Goal: Information Seeking & Learning: Check status

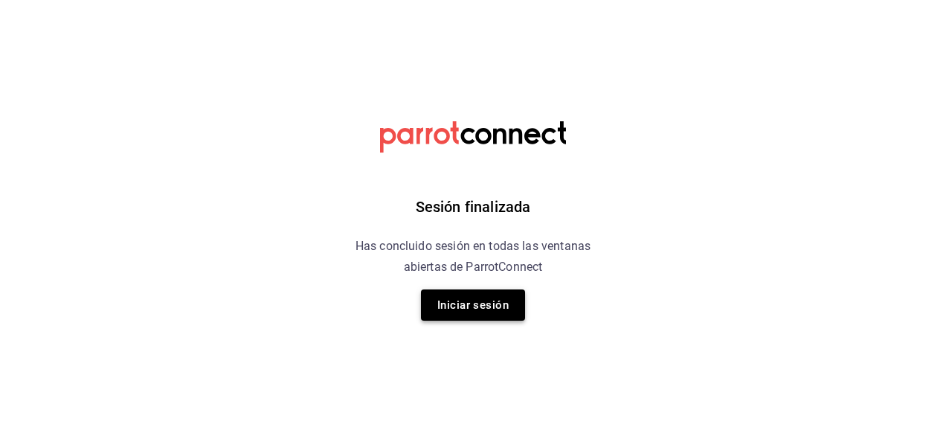
click at [492, 309] on button "Iniciar sesión" at bounding box center [473, 304] width 104 height 31
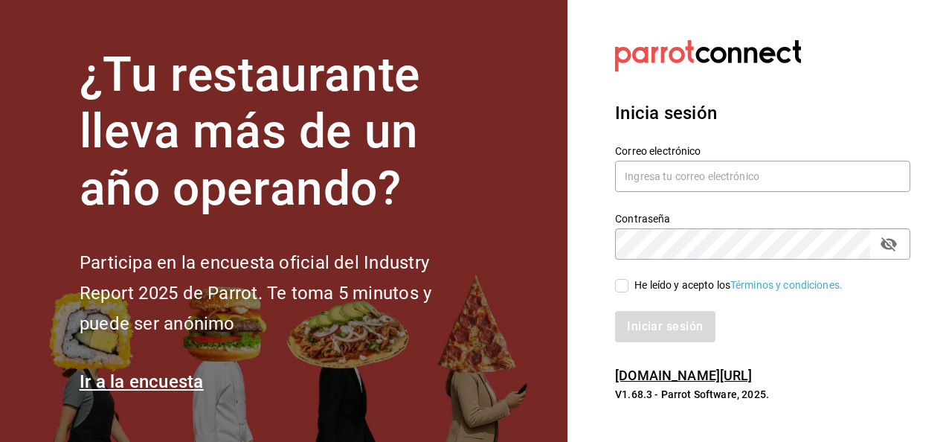
click at [618, 286] on input "He leído y acepto los Términos y condiciones." at bounding box center [621, 285] width 13 height 13
click at [646, 314] on button "Iniciar sesión" at bounding box center [665, 326] width 101 height 31
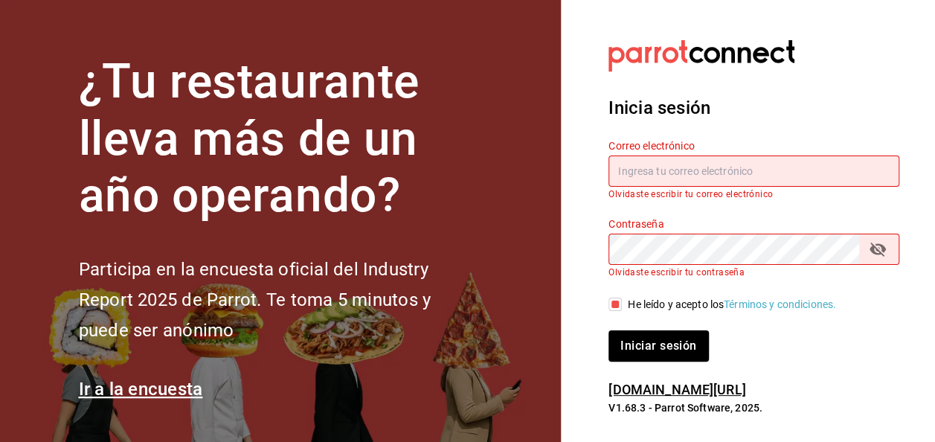
click at [611, 305] on input "He leído y acepto los Términos y condiciones." at bounding box center [614, 304] width 13 height 13
checkbox input "false"
click at [591, 225] on div "Contraseña Contraseña Olvidaste escribir tu contraseña" at bounding box center [745, 238] width 309 height 78
click at [578, 327] on section "Datos incorrectos. Verifica que tu Correo o Contraseña estén bien escritos. Ini…" at bounding box center [748, 228] width 374 height 456
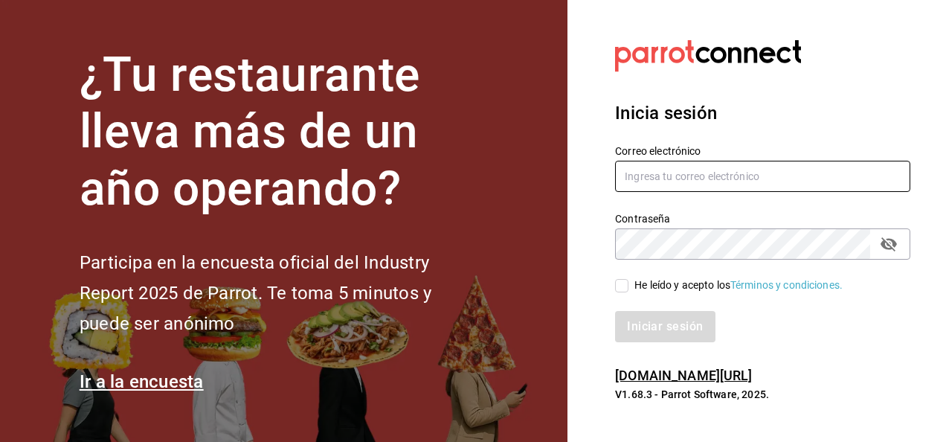
click at [671, 181] on input "text" at bounding box center [762, 176] width 295 height 31
type input "guillermo.sanchez@grupocosteno.com"
drag, startPoint x: 832, startPoint y: 181, endPoint x: 614, endPoint y: 190, distance: 217.4
click at [614, 190] on div "Correo electrónico guillermo.sanchez@grupocosteno.com" at bounding box center [753, 160] width 313 height 68
click at [646, 174] on input "text" at bounding box center [762, 176] width 295 height 31
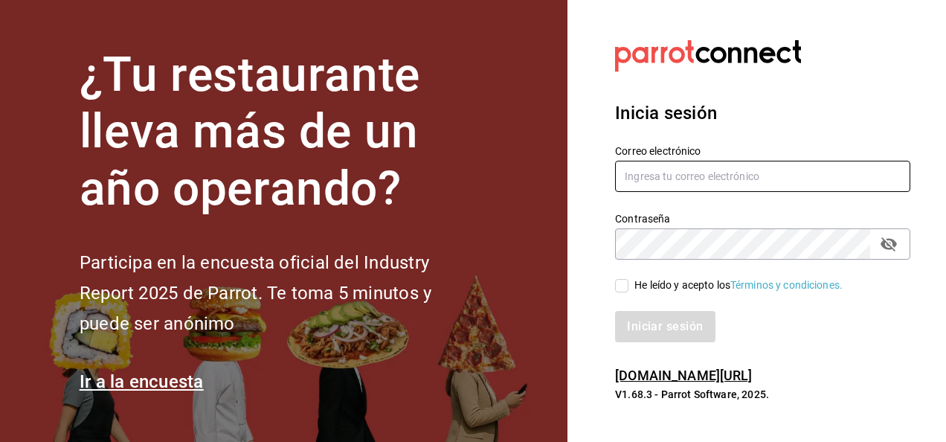
type input "cuerno.calzada@grupocosteno.com"
drag, startPoint x: 811, startPoint y: 174, endPoint x: 495, endPoint y: 120, distance: 319.9
click at [495, 120] on div "¿Tu restaurante lleva más de un año operando? Participa en la encuesta oficial …" at bounding box center [473, 221] width 946 height 442
type input "marco.mtz_lt@outlook.com"
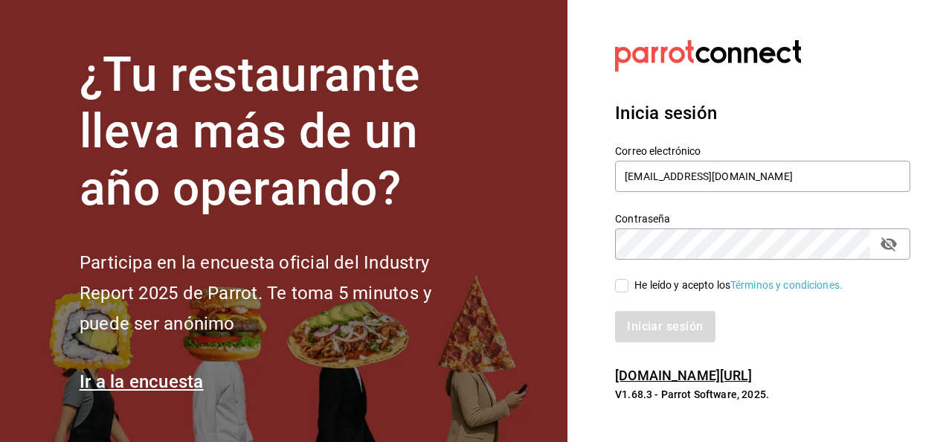
click at [623, 279] on input "He leído y acepto los Términos y condiciones." at bounding box center [621, 285] width 13 height 13
checkbox input "true"
click at [652, 332] on button "Iniciar sesión" at bounding box center [665, 326] width 101 height 31
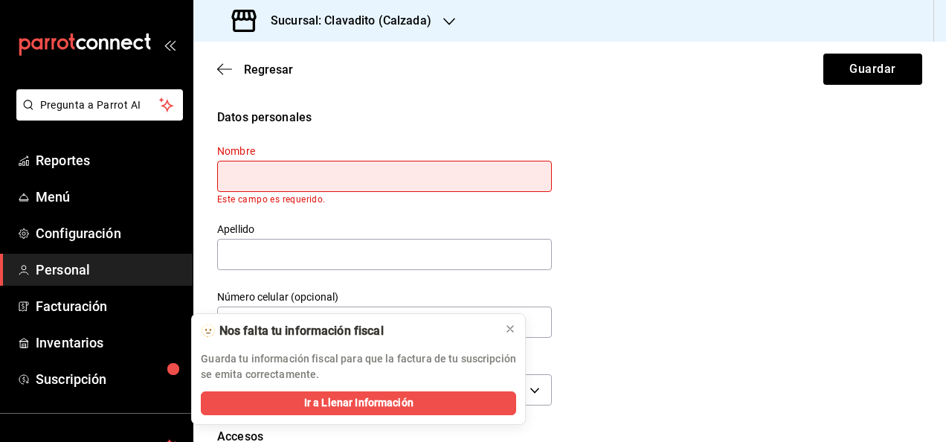
click at [443, 19] on icon "button" at bounding box center [449, 21] width 12 height 7
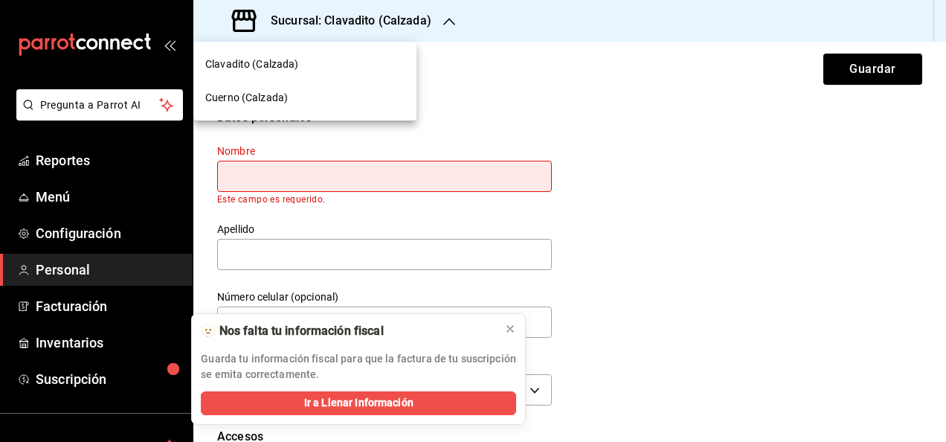
click at [213, 100] on span "Cuerno (Calzada)" at bounding box center [246, 98] width 83 height 16
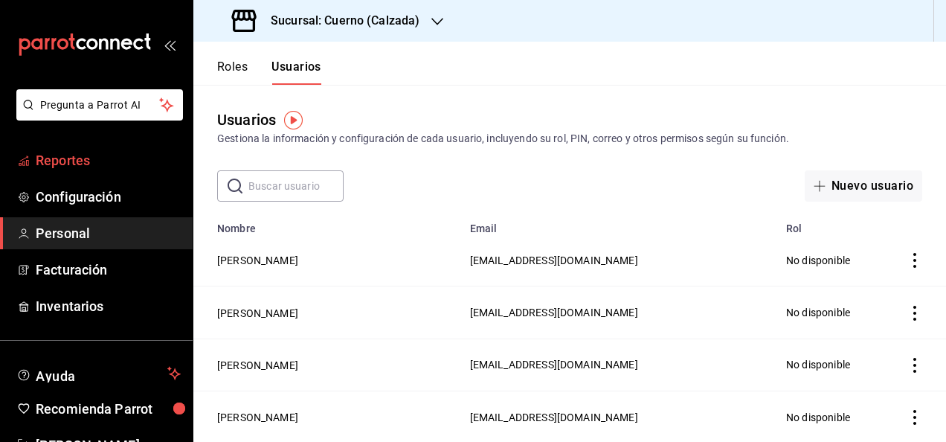
click at [51, 165] on span "Reportes" at bounding box center [108, 160] width 145 height 20
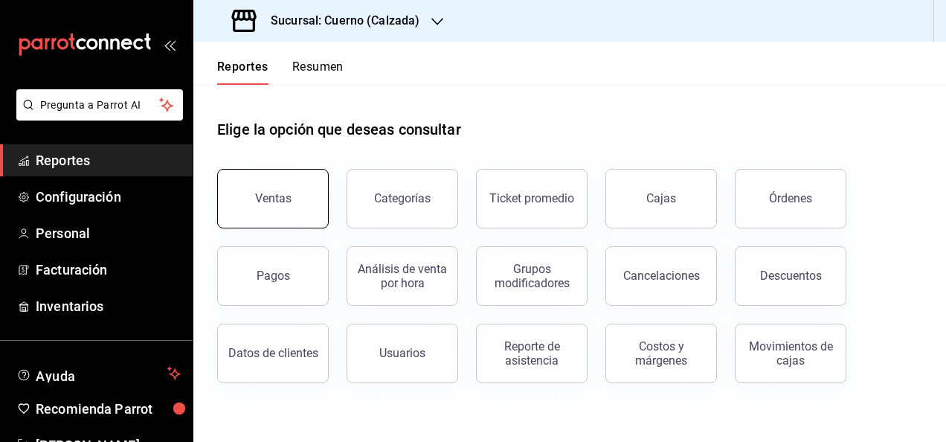
click at [265, 213] on button "Ventas" at bounding box center [273, 199] width 112 height 60
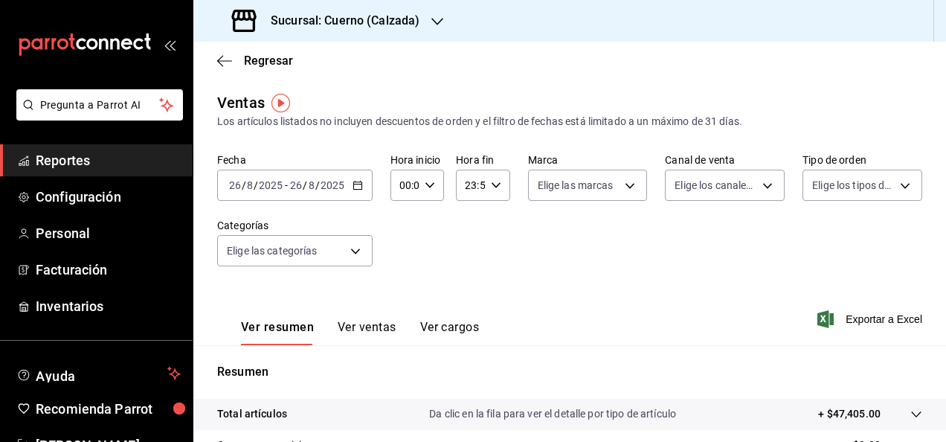
click at [358, 183] on icon "button" at bounding box center [358, 185] width 10 height 10
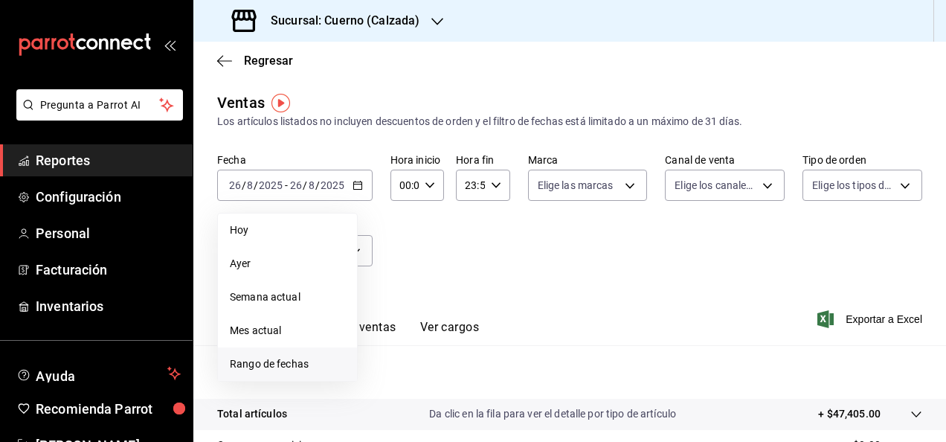
click at [263, 360] on span "Rango de fechas" at bounding box center [287, 364] width 115 height 16
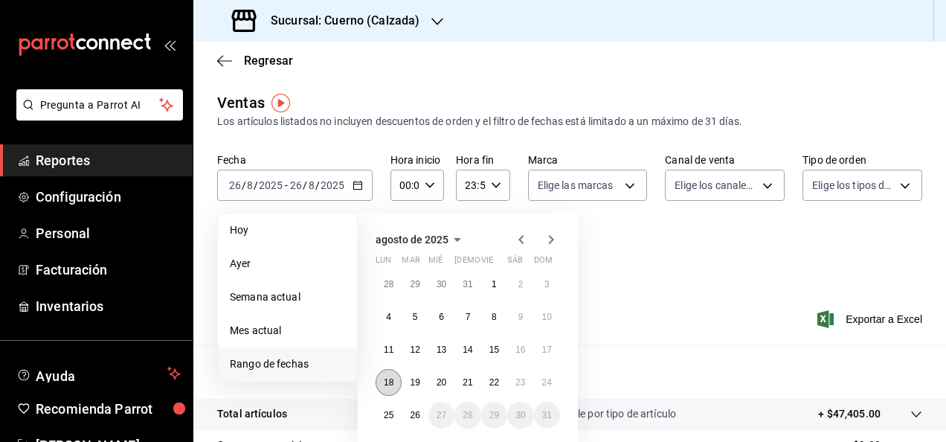
click at [389, 378] on abbr "18" at bounding box center [389, 382] width 10 height 10
click at [546, 383] on abbr "24" at bounding box center [547, 382] width 10 height 10
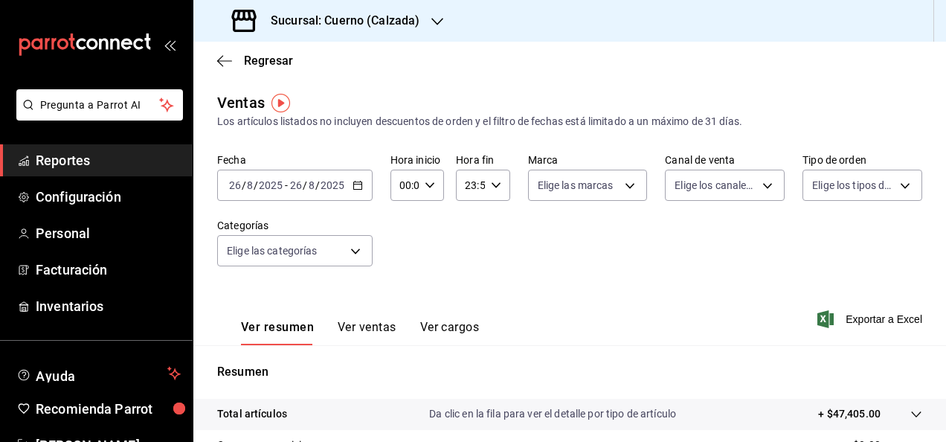
click at [635, 283] on div "Fecha [DATE] [DATE] - [DATE] [DATE] Hora inicio 00:00 Hora inicio Hora fin 23:5…" at bounding box center [569, 218] width 705 height 131
click at [363, 185] on div "[DATE] [DATE] - [DATE] [DATE]" at bounding box center [294, 185] width 155 height 31
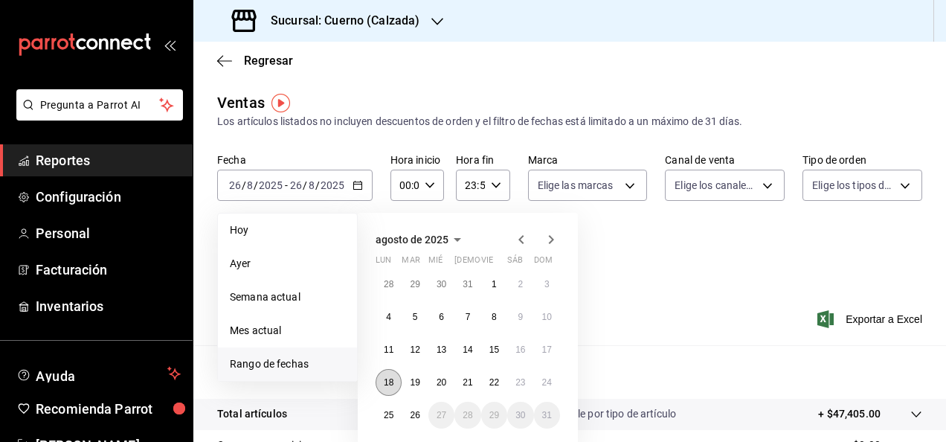
click at [384, 387] on button "18" at bounding box center [389, 382] width 26 height 27
click at [548, 385] on abbr "24" at bounding box center [547, 382] width 10 height 10
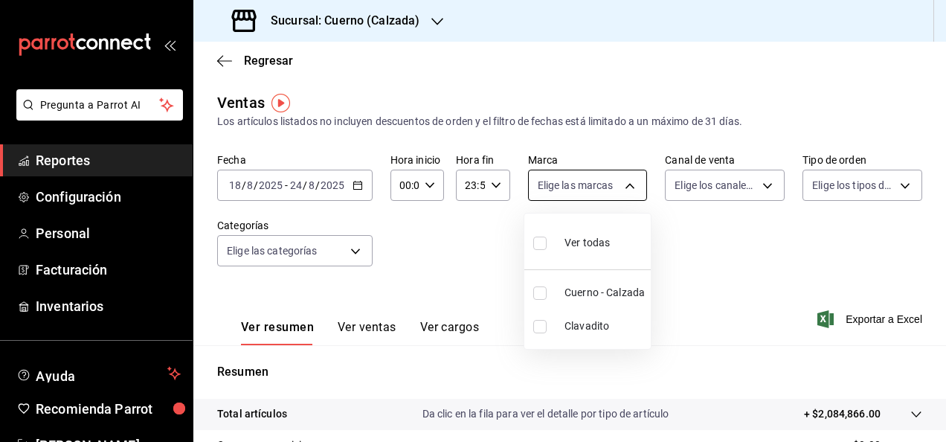
click at [625, 191] on body "Pregunta a Parrot AI Reportes Configuración Personal Facturación Inventarios Ay…" at bounding box center [473, 221] width 946 height 442
click at [540, 296] on input "checkbox" at bounding box center [539, 292] width 13 height 13
checkbox input "true"
type input "b7ae777b-2dfc-42e0-9650-6cefdf37a424"
click at [763, 187] on div at bounding box center [473, 221] width 946 height 442
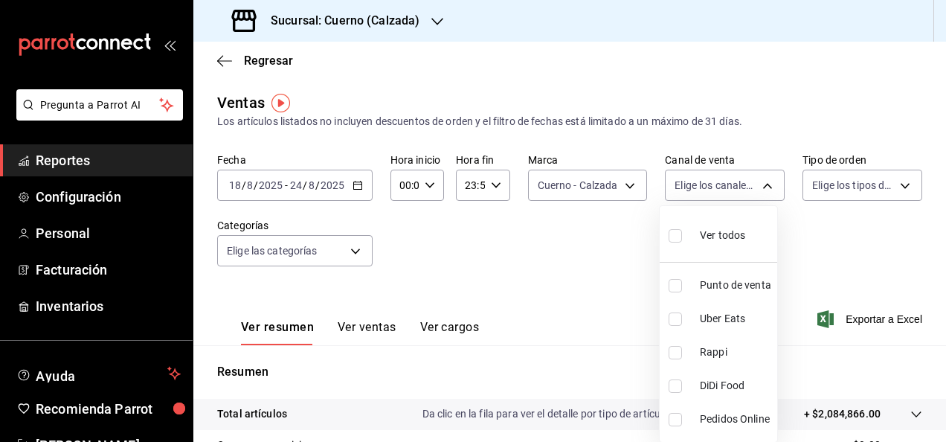
click at [763, 187] on body "Pregunta a Parrot AI Reportes Configuración Personal Facturación Inventarios Ay…" at bounding box center [473, 221] width 946 height 442
click at [679, 234] on input "checkbox" at bounding box center [675, 235] width 13 height 13
checkbox input "true"
type input "PARROT,UBER_EATS,RAPPI,DIDI_FOOD,ONLINE"
checkbox input "true"
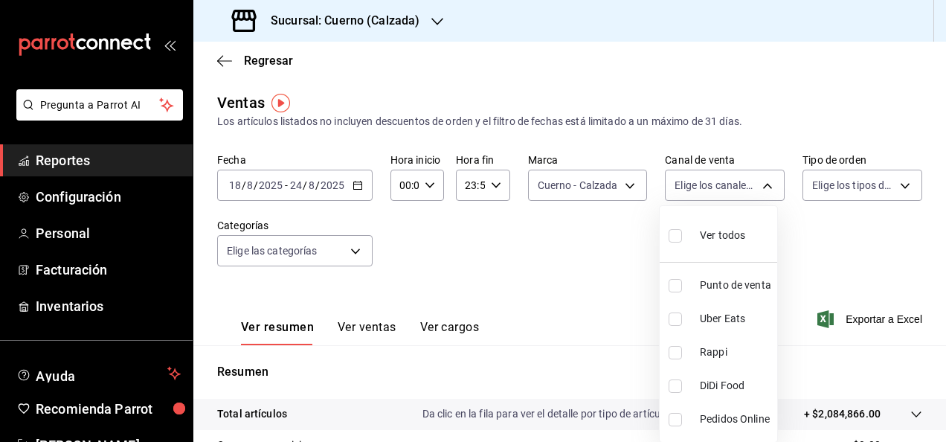
checkbox input "true"
click at [890, 187] on div at bounding box center [473, 221] width 946 height 442
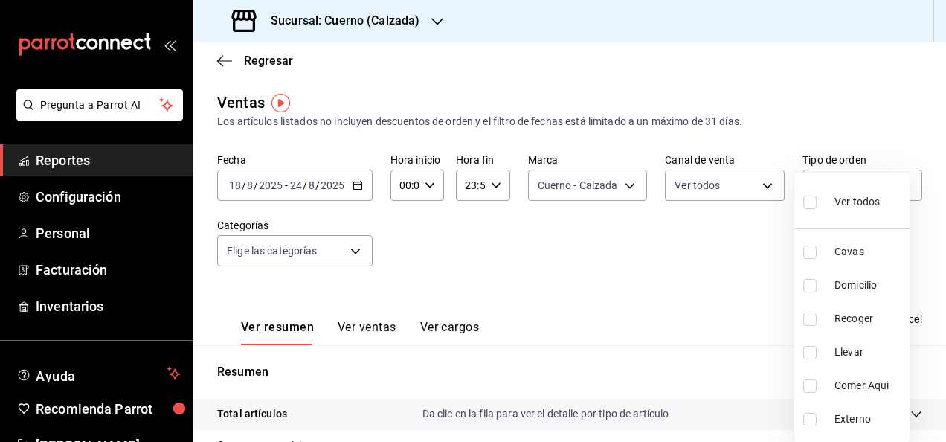
click at [890, 187] on body "Pregunta a Parrot AI Reportes Configuración Personal Facturación Inventarios Ay…" at bounding box center [473, 221] width 946 height 442
click at [815, 202] on input "checkbox" at bounding box center [809, 202] width 13 height 13
checkbox input "true"
type input "45550569-3ed2-40ec-865f-a78a43aad0fb,ed9744db-0daf-4564-a5b3-b3442505d928,23f9e…"
checkbox input "true"
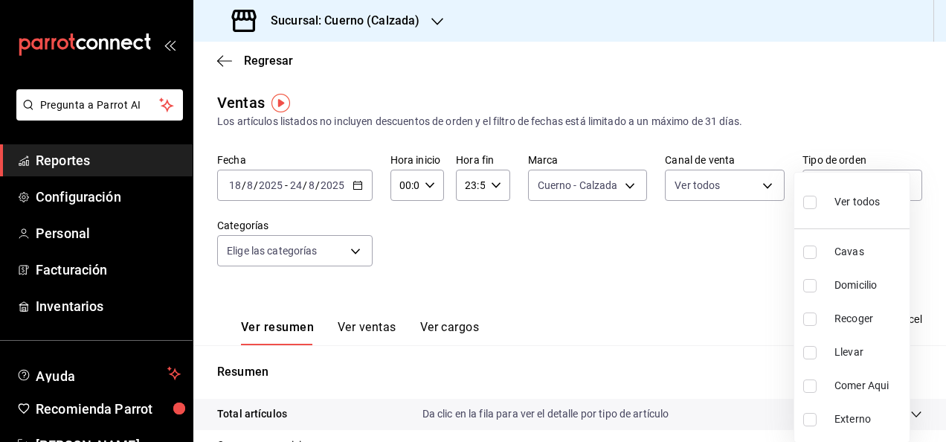
checkbox input "true"
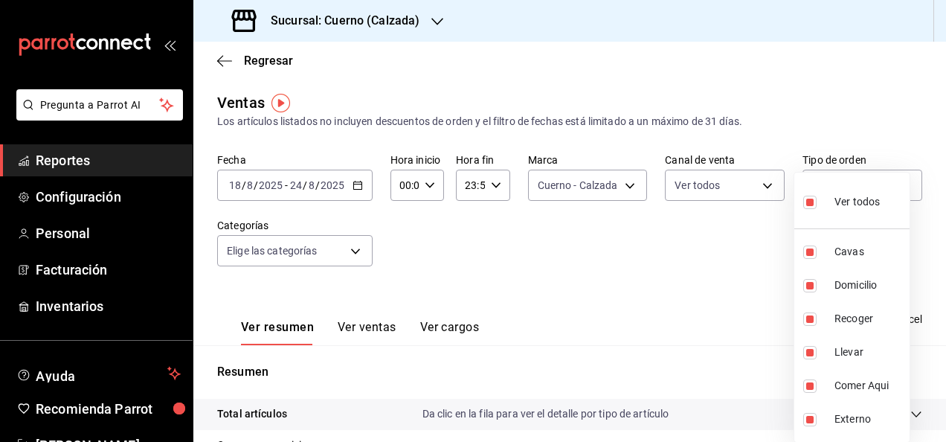
click at [353, 251] on div at bounding box center [473, 221] width 946 height 442
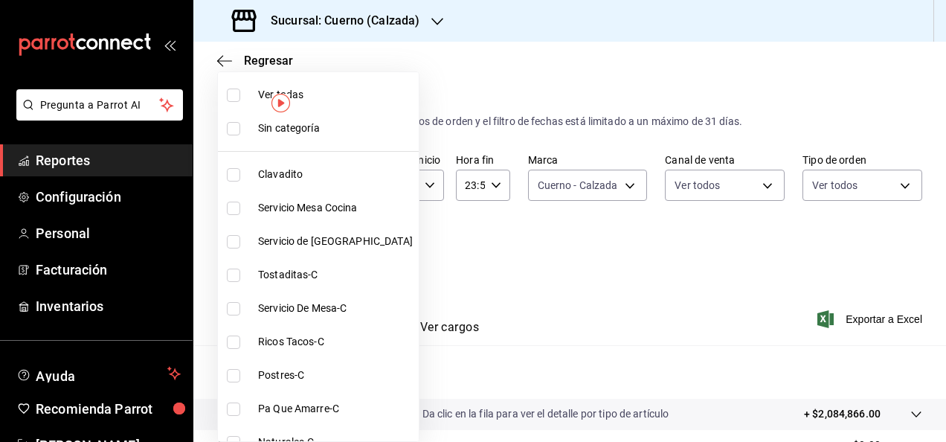
click at [353, 251] on body "Pregunta a Parrot AI Reportes Configuración Personal Facturación Inventarios Ay…" at bounding box center [473, 221] width 946 height 442
click at [225, 98] on li "Ver todas" at bounding box center [318, 94] width 201 height 33
type input "560d4c35-d9fc-4089-91ff-402d238ea400,302845cf-2d1c-4fb1-9d9e-8d4a14396fbe,26243…"
checkbox input "true"
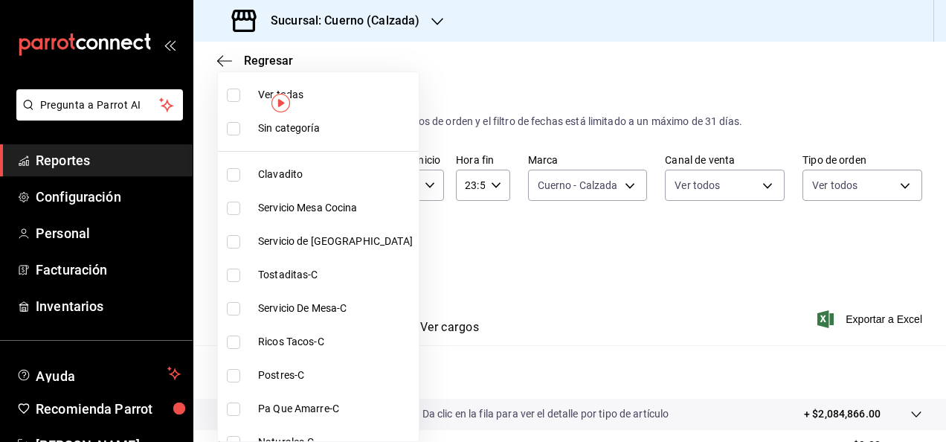
checkbox input "true"
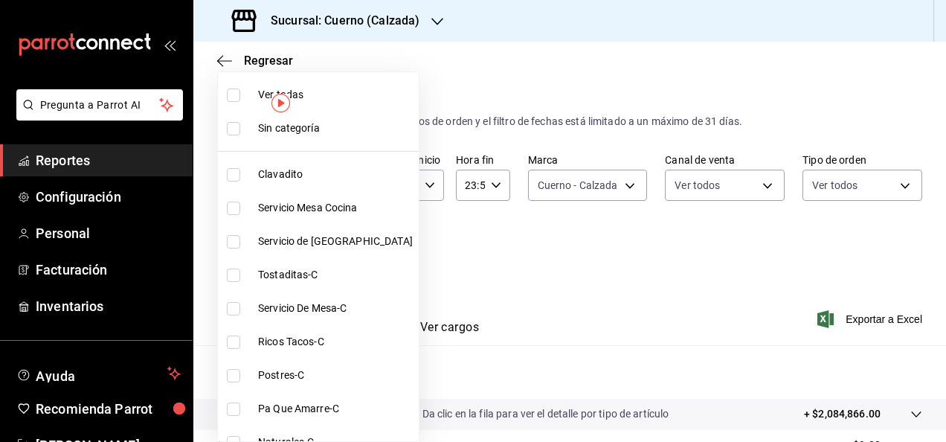
checkbox input "true"
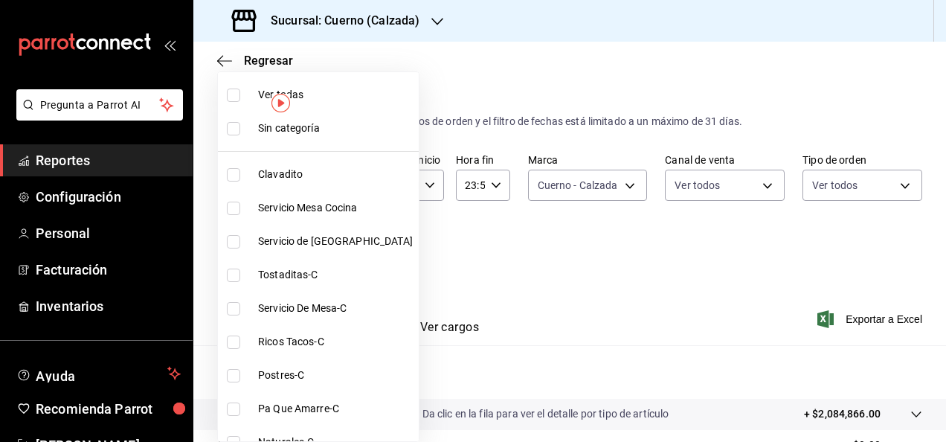
checkbox input "true"
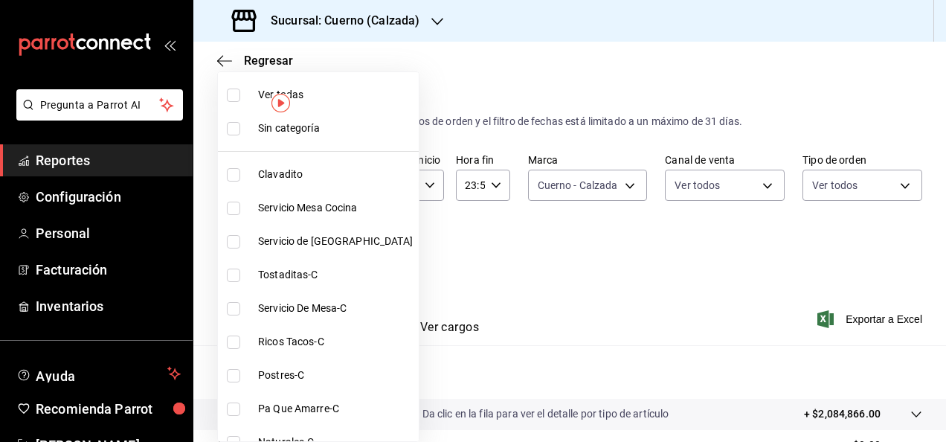
checkbox input "true"
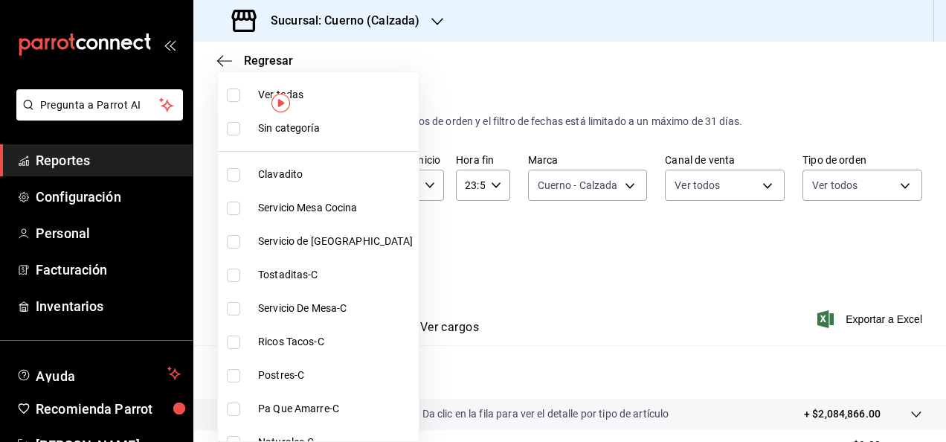
checkbox input "true"
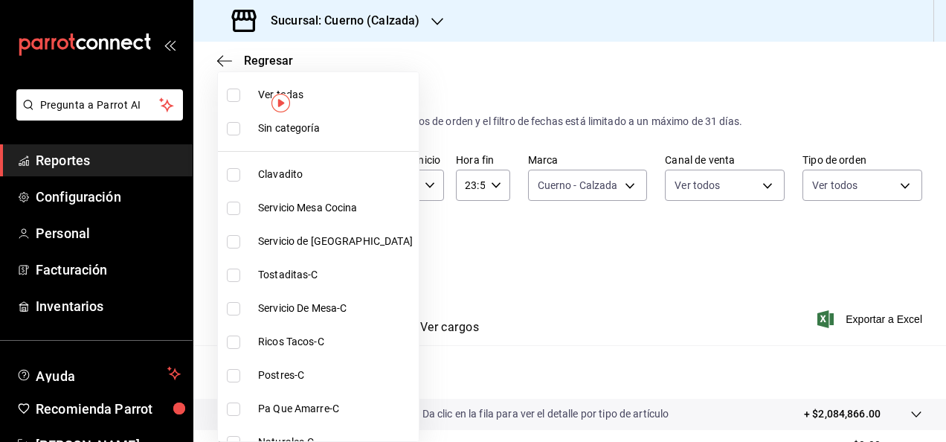
checkbox input "true"
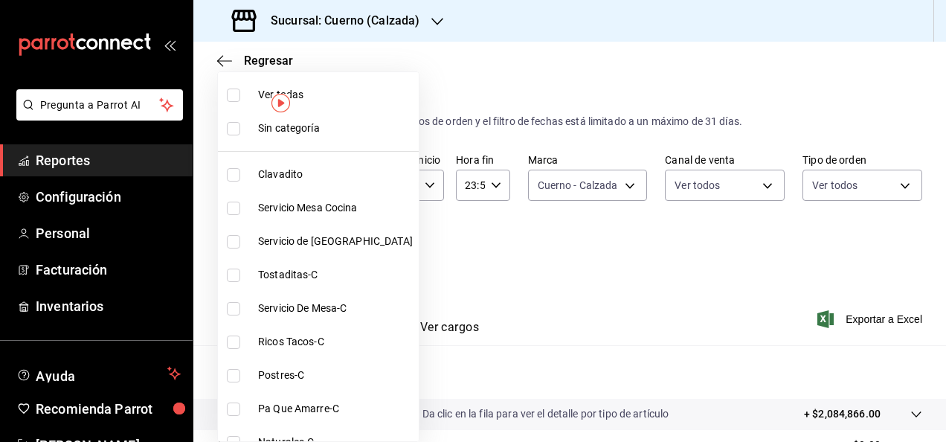
checkbox input "true"
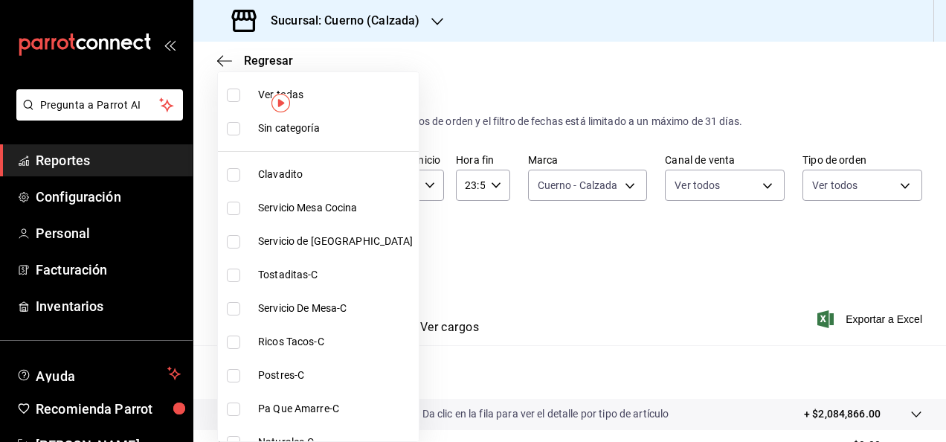
checkbox input "true"
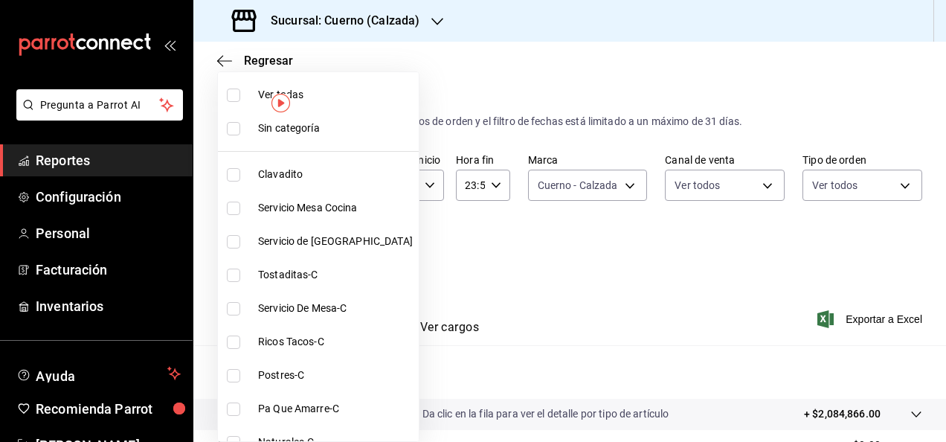
checkbox input "true"
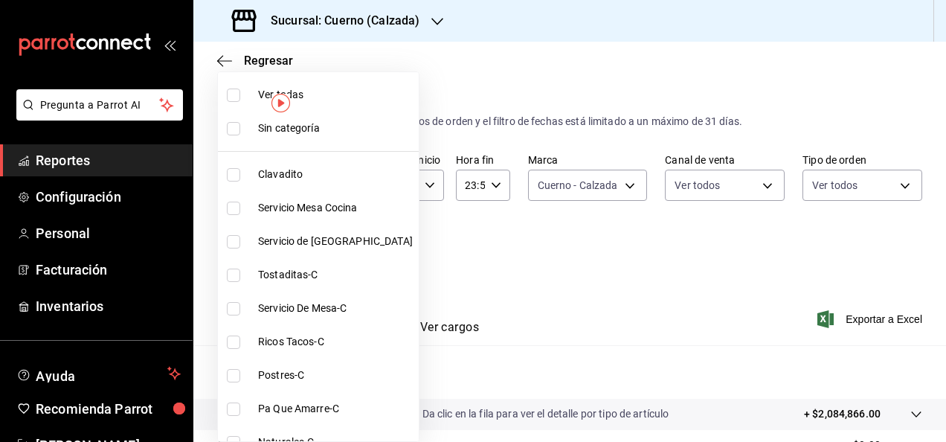
checkbox input "true"
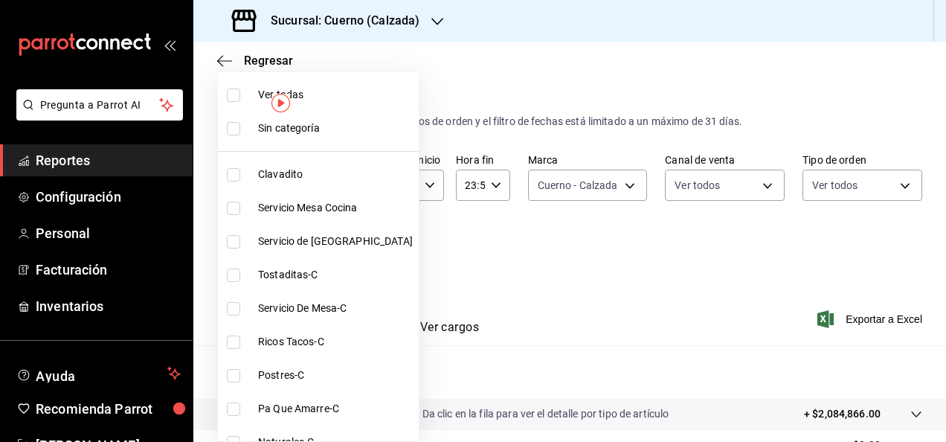
checkbox input "true"
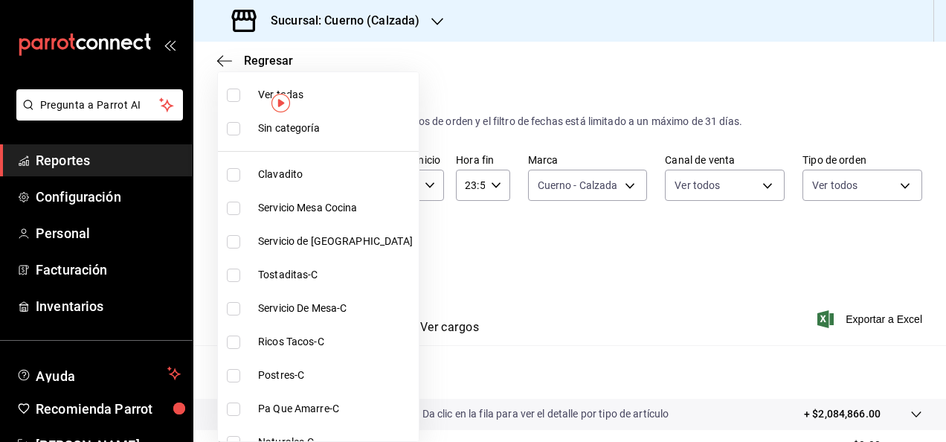
checkbox input "true"
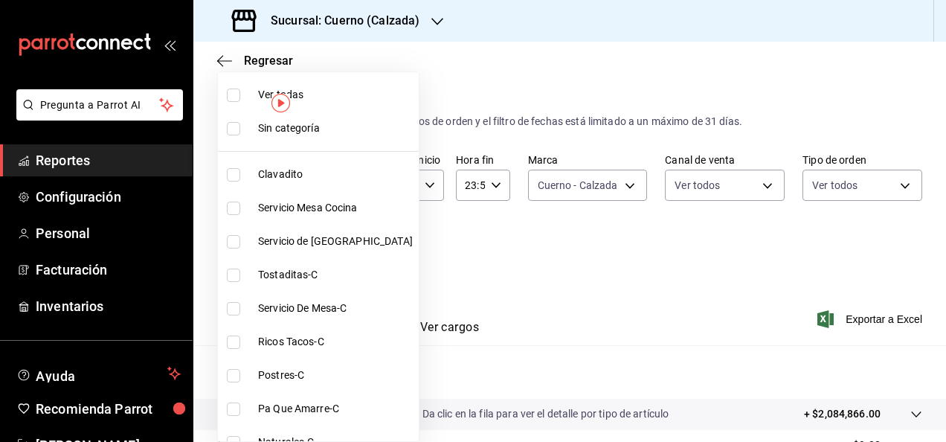
checkbox input "true"
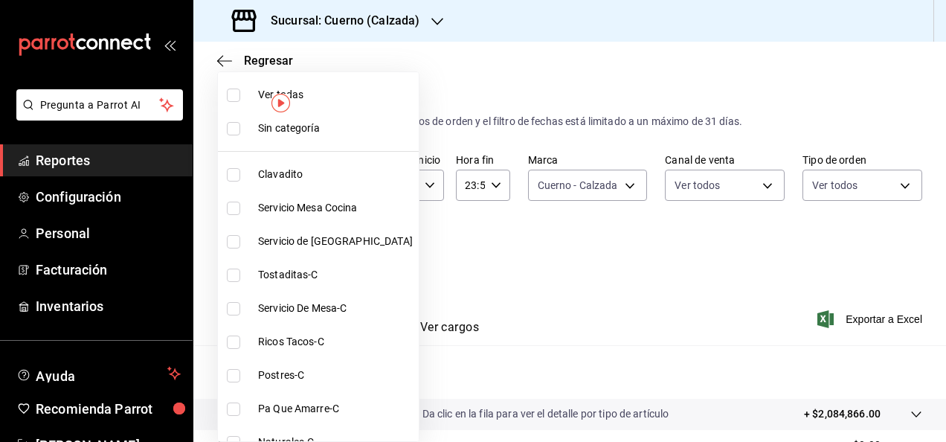
checkbox input "true"
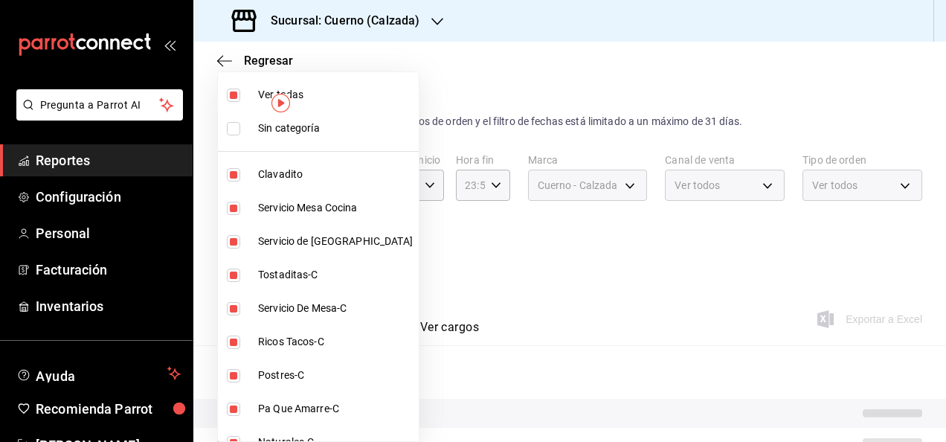
click at [393, 277] on div at bounding box center [473, 221] width 946 height 442
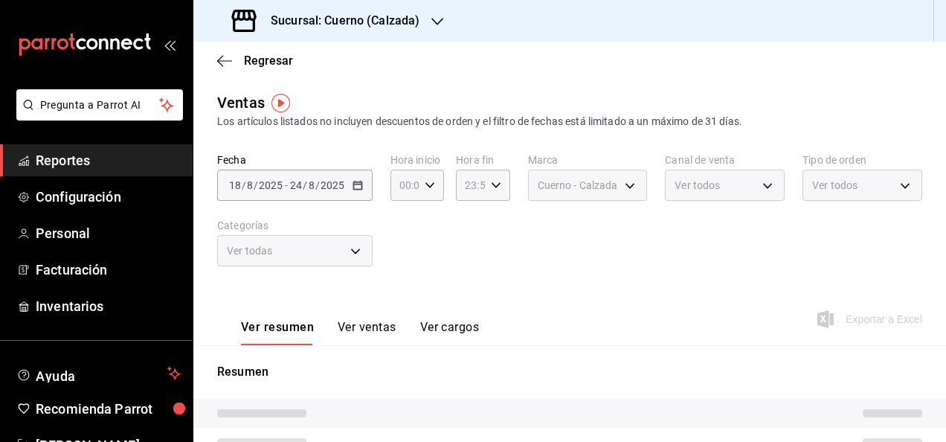
click at [367, 321] on button "Ver ventas" at bounding box center [367, 332] width 59 height 25
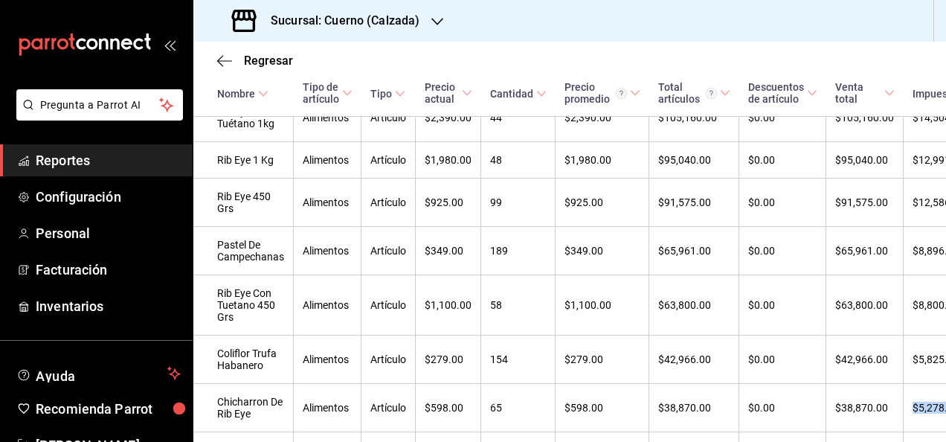
click at [939, 434] on div "Regresar Ventas Los artículos listados no incluyen descuentos de orden y el fil…" at bounding box center [569, 242] width 753 height 400
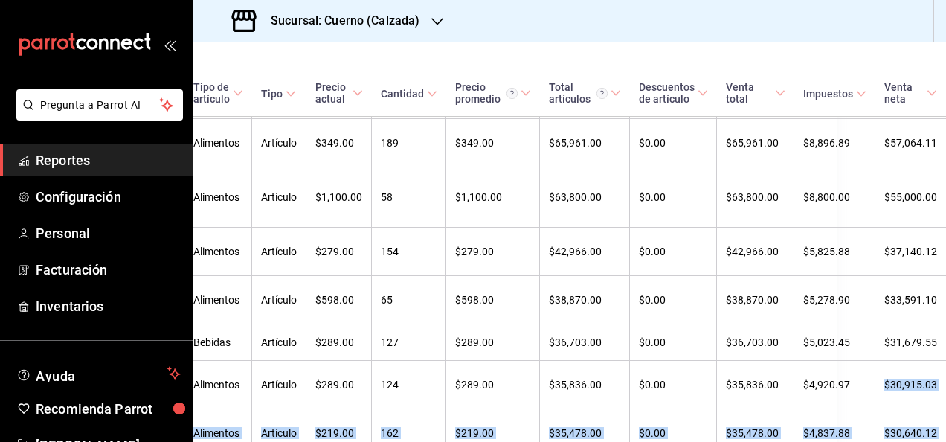
click at [939, 434] on div "Regresar Ventas Los artículos listados no incluyen descuentos de orden y el fil…" at bounding box center [569, 242] width 753 height 400
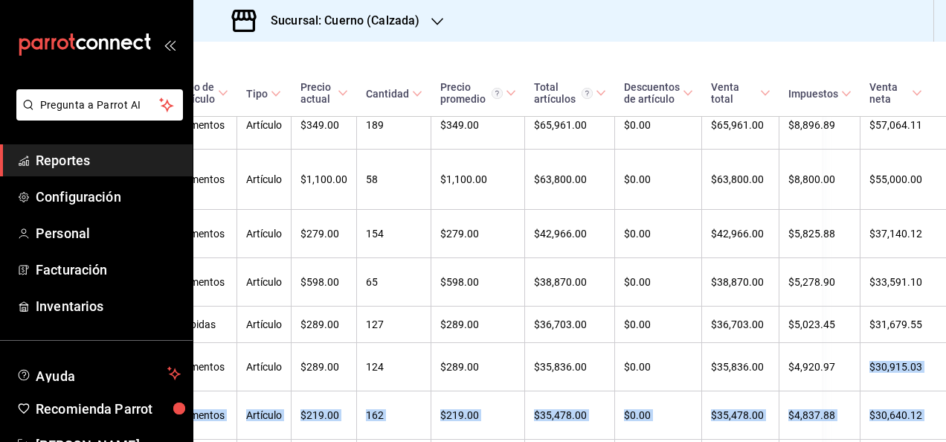
click at [939, 434] on div "Regresar Ventas Los artículos listados no incluyen descuentos de orden y el fil…" at bounding box center [569, 242] width 753 height 400
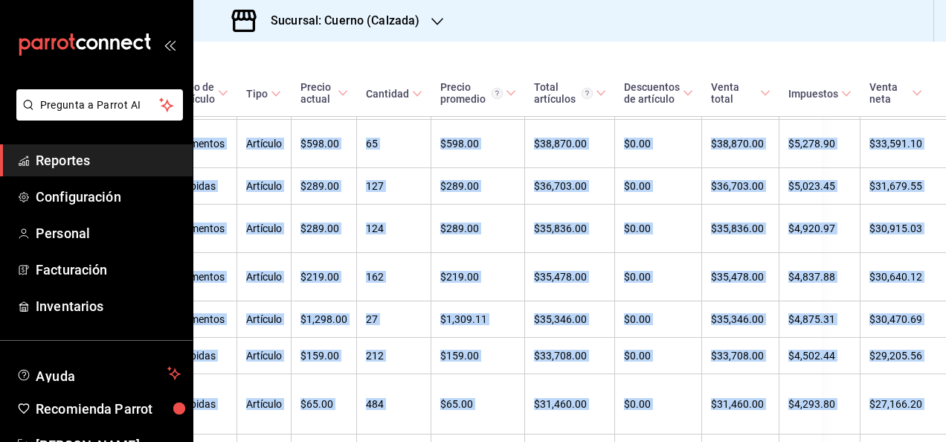
click at [939, 434] on div "Regresar Ventas Los artículos listados no incluyen descuentos de orden y el fil…" at bounding box center [569, 242] width 753 height 400
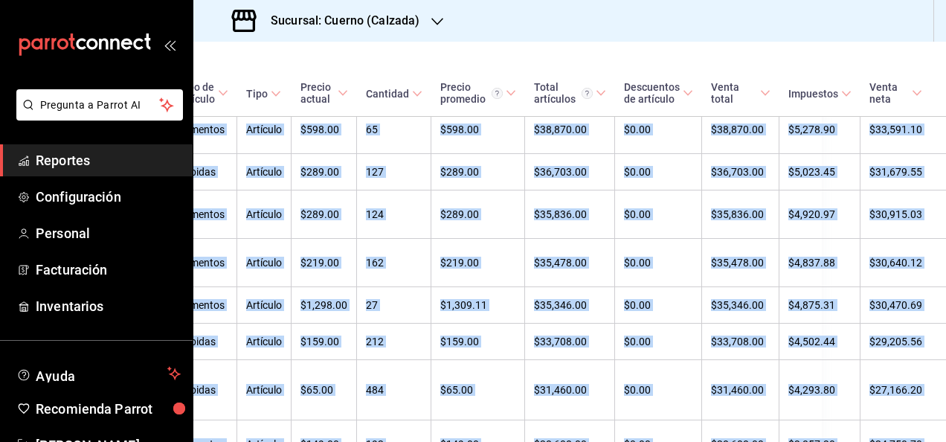
scroll to position [605, 0]
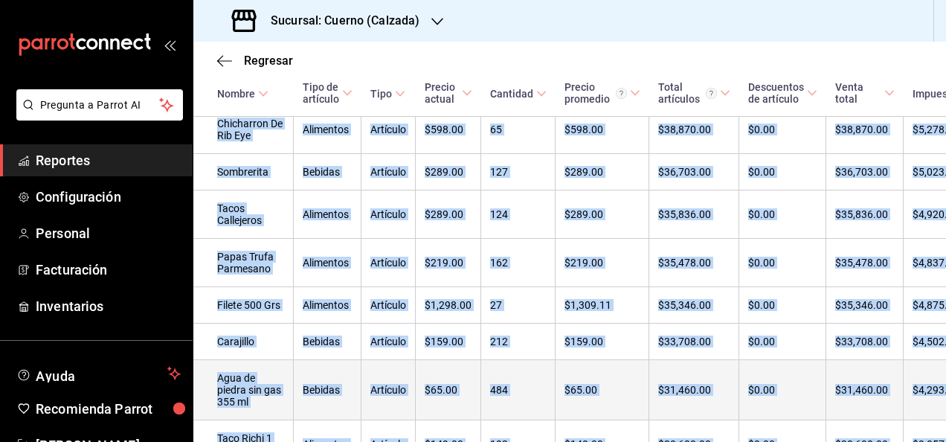
click at [208, 378] on td "Agua de piedra sin gas 355 ml" at bounding box center [243, 390] width 100 height 60
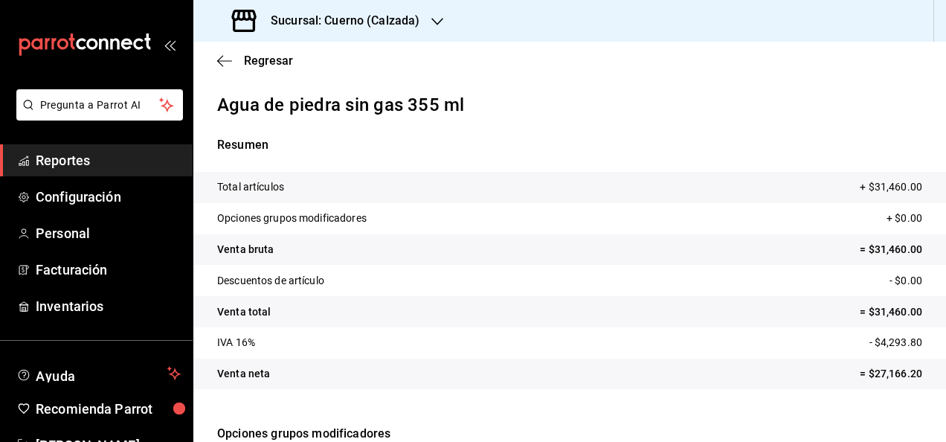
click at [214, 58] on div "Regresar" at bounding box center [569, 61] width 753 height 38
click at [223, 58] on icon "button" at bounding box center [224, 60] width 15 height 13
click at [268, 57] on span "Regresar" at bounding box center [268, 61] width 49 height 14
click at [271, 64] on span "Regresar" at bounding box center [268, 61] width 49 height 14
click at [259, 58] on span "Regresar" at bounding box center [268, 61] width 49 height 14
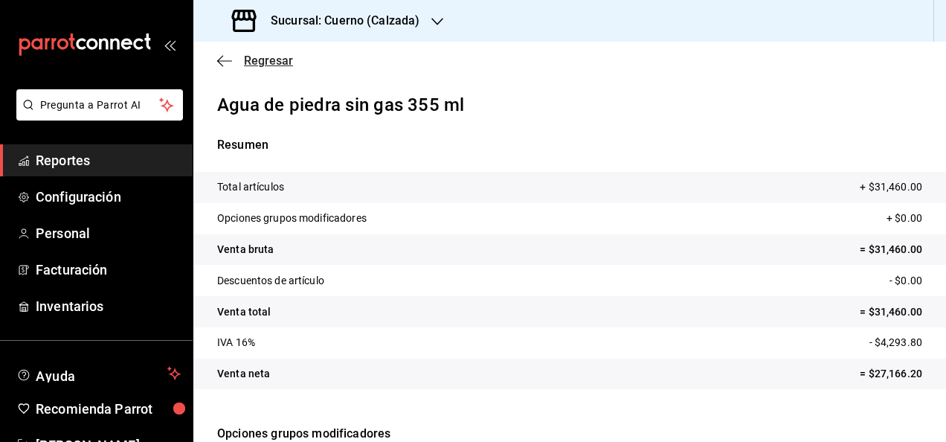
click at [259, 58] on span "Regresar" at bounding box center [268, 61] width 49 height 14
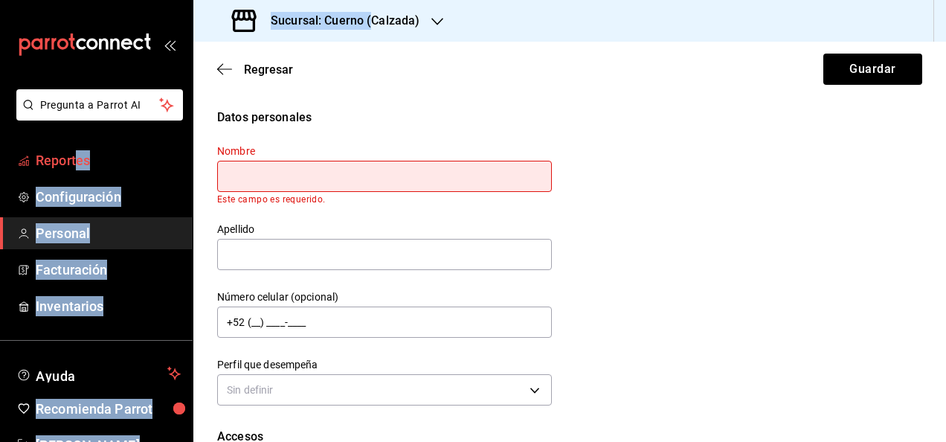
drag, startPoint x: 0, startPoint y: 0, endPoint x: 77, endPoint y: 169, distance: 185.7
click at [77, 169] on div "Pregunta a Parrot AI Reportes Configuración Personal Facturación Inventarios Ay…" at bounding box center [473, 221] width 946 height 442
click at [77, 169] on span "Reportes" at bounding box center [108, 160] width 145 height 20
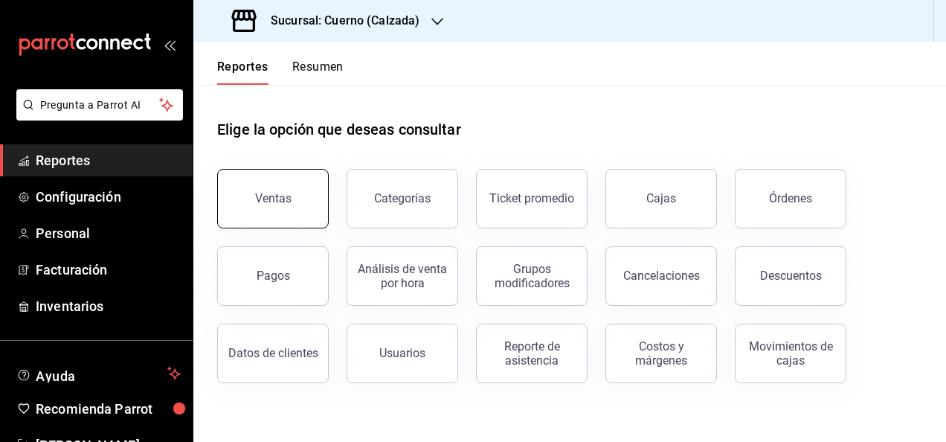
click at [239, 185] on button "Ventas" at bounding box center [273, 199] width 112 height 60
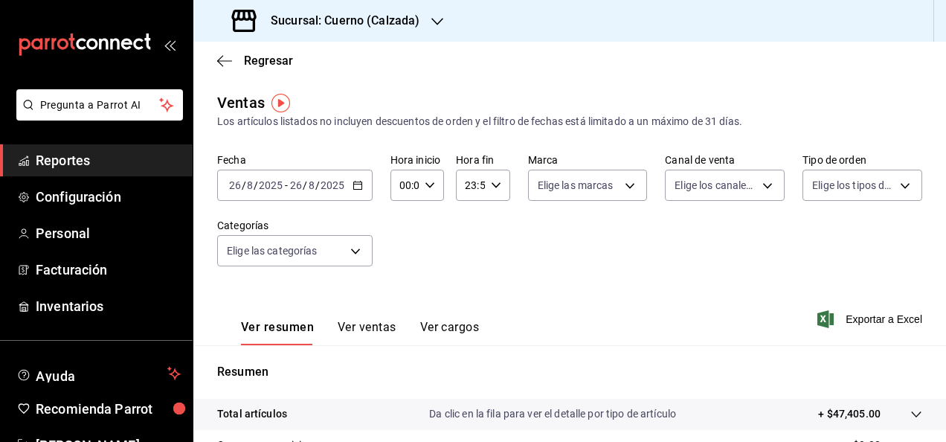
click at [362, 184] on div "[DATE] [DATE] - [DATE] [DATE]" at bounding box center [294, 185] width 155 height 31
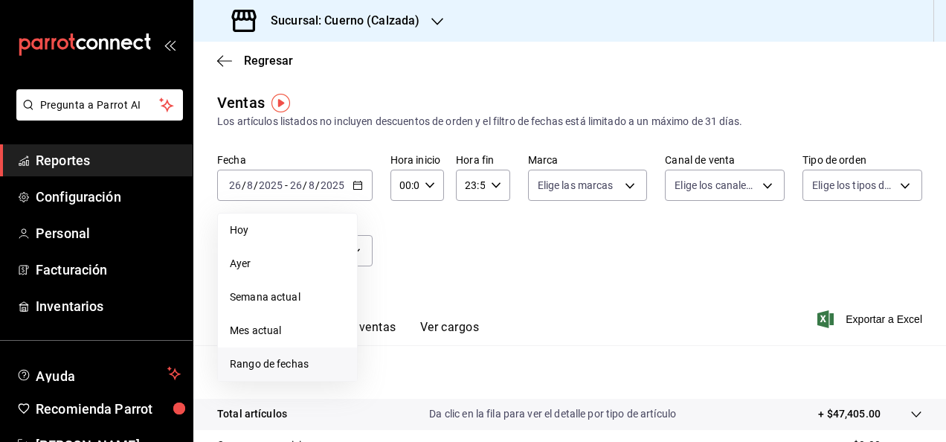
click at [274, 372] on li "Rango de fechas" at bounding box center [287, 363] width 139 height 33
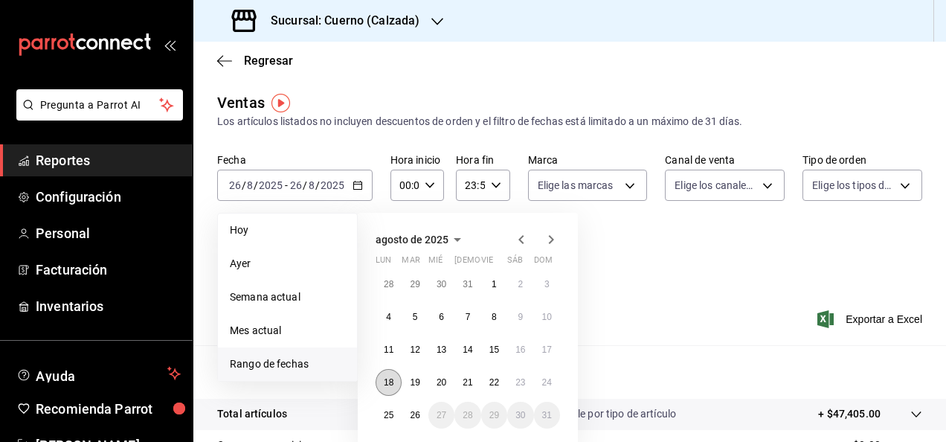
click at [383, 385] on button "18" at bounding box center [389, 382] width 26 height 27
click at [390, 373] on button "18" at bounding box center [389, 382] width 26 height 27
click at [543, 379] on abbr "24" at bounding box center [547, 382] width 10 height 10
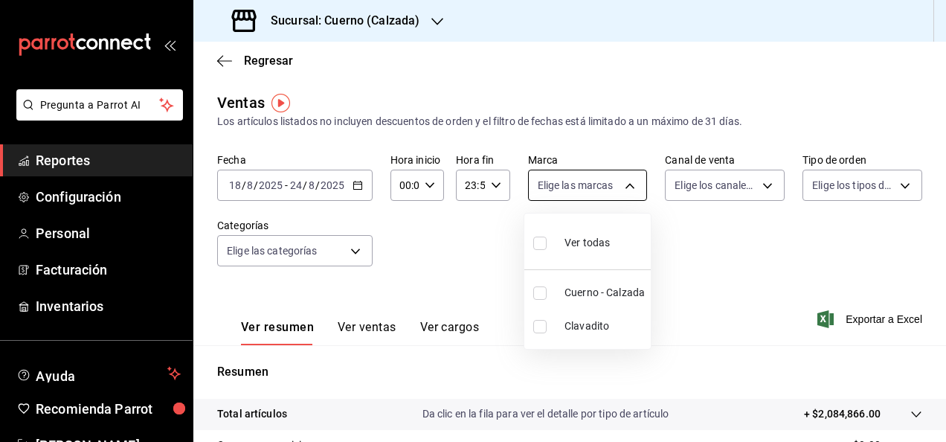
click at [620, 193] on body "Pregunta a Parrot AI Reportes Configuración Personal Facturación Inventarios Ay…" at bounding box center [473, 221] width 946 height 442
click at [536, 297] on input "checkbox" at bounding box center [539, 292] width 13 height 13
checkbox input "true"
type input "b7ae777b-2dfc-42e0-9650-6cefdf37a424"
click at [753, 186] on div at bounding box center [473, 221] width 946 height 442
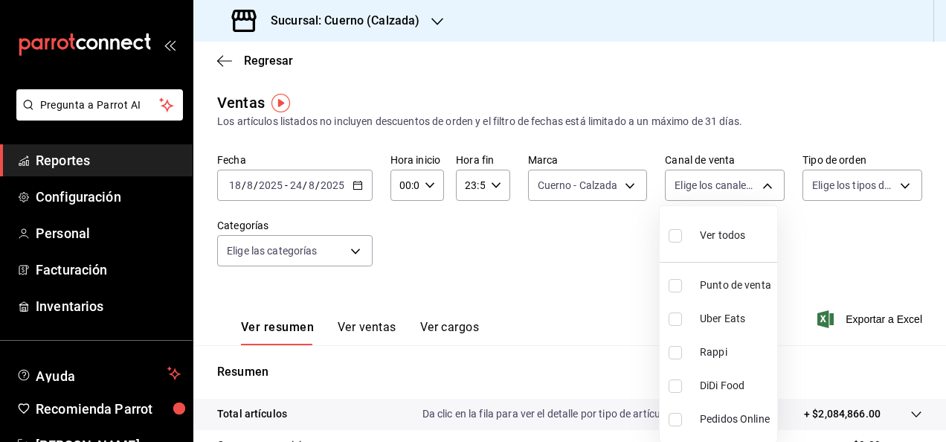
click at [753, 186] on body "Pregunta a Parrot AI Reportes Configuración Personal Facturación Inventarios Ay…" at bounding box center [473, 221] width 946 height 442
click at [671, 242] on label at bounding box center [678, 236] width 19 height 22
click at [671, 242] on input "checkbox" at bounding box center [675, 235] width 13 height 13
checkbox input "false"
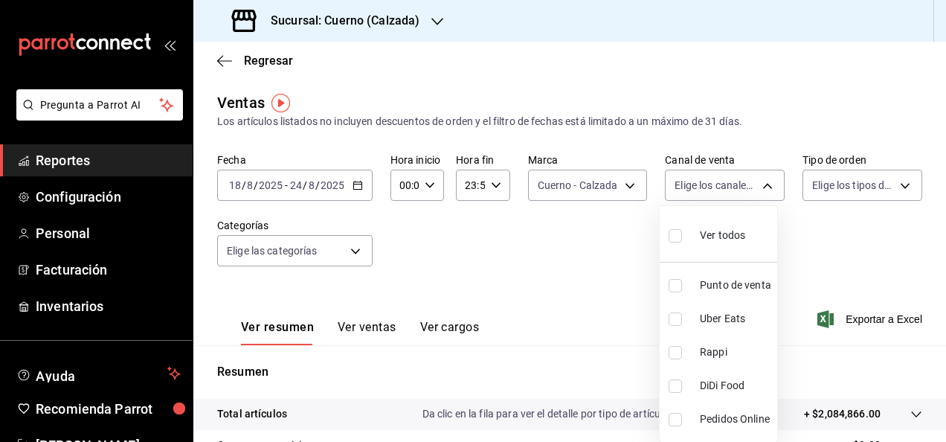
checkbox input "false"
click at [678, 239] on input "checkbox" at bounding box center [675, 235] width 13 height 13
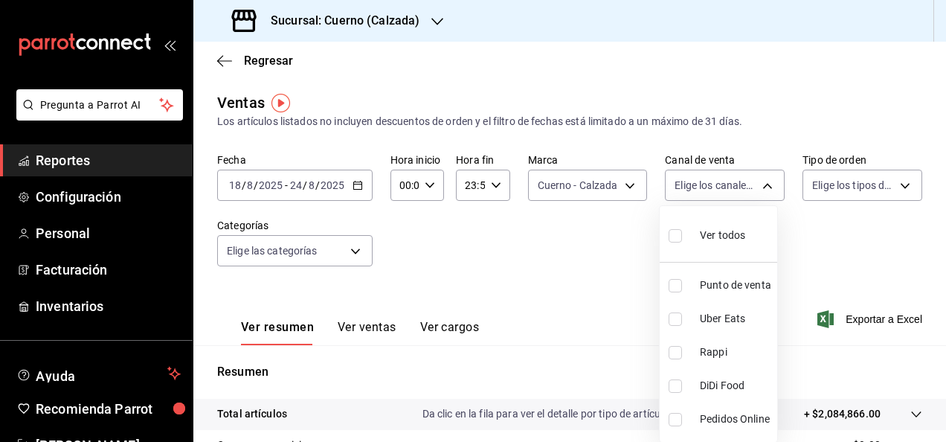
checkbox input "true"
type input "PARROT,UBER_EATS,RAPPI,DIDI_FOOD,ONLINE"
checkbox input "true"
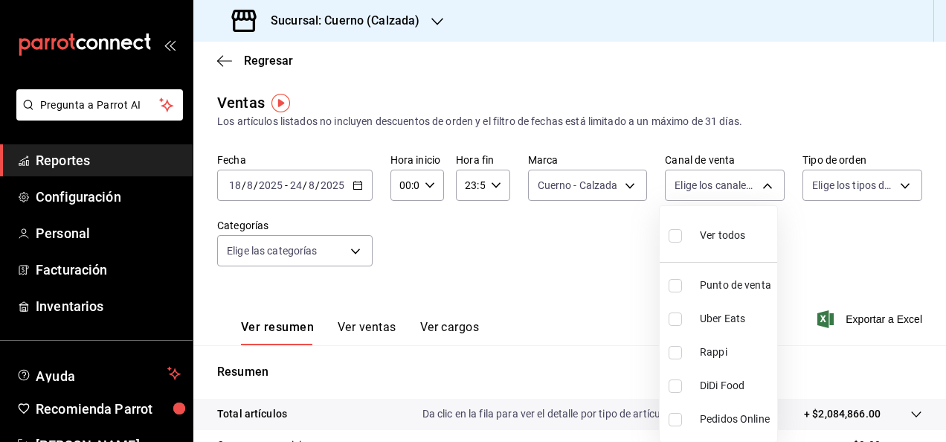
checkbox input "true"
click at [893, 183] on div at bounding box center [473, 221] width 946 height 442
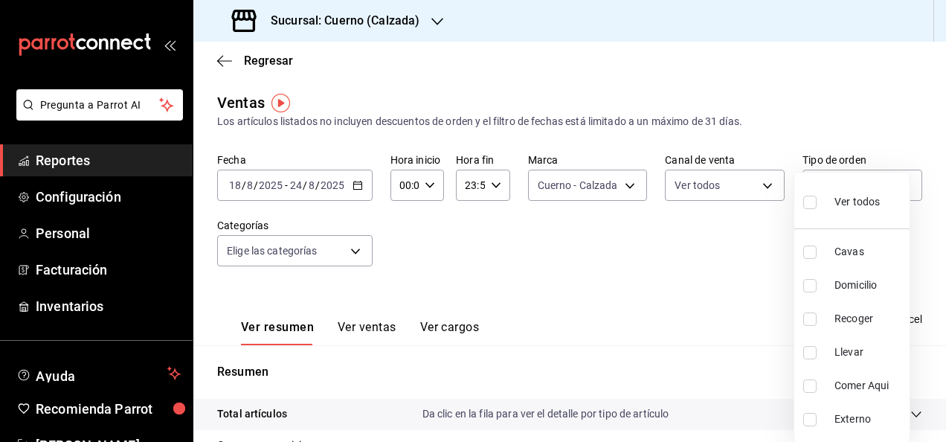
click at [893, 183] on body "Pregunta a Parrot AI Reportes Configuración Personal Facturación Inventarios Ay…" at bounding box center [473, 221] width 946 height 442
click at [808, 202] on input "checkbox" at bounding box center [809, 202] width 13 height 13
checkbox input "true"
type input "45550569-3ed2-40ec-865f-a78a43aad0fb,ed9744db-0daf-4564-a5b3-b3442505d928,23f9e…"
checkbox input "true"
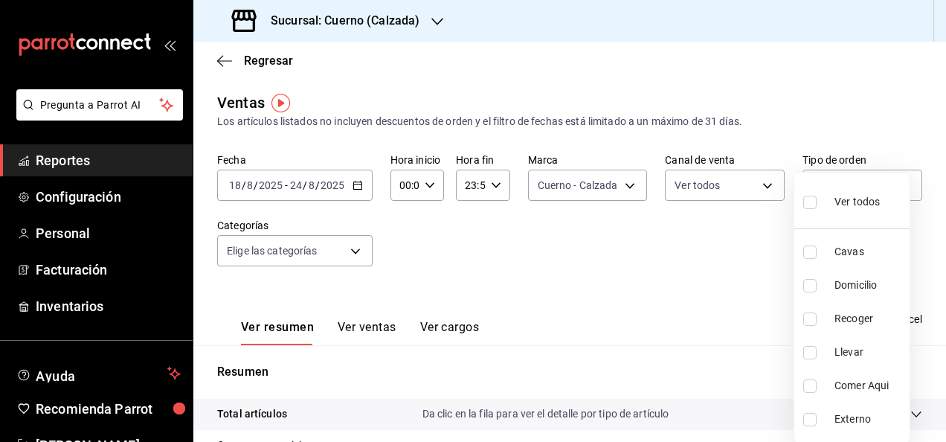
checkbox input "true"
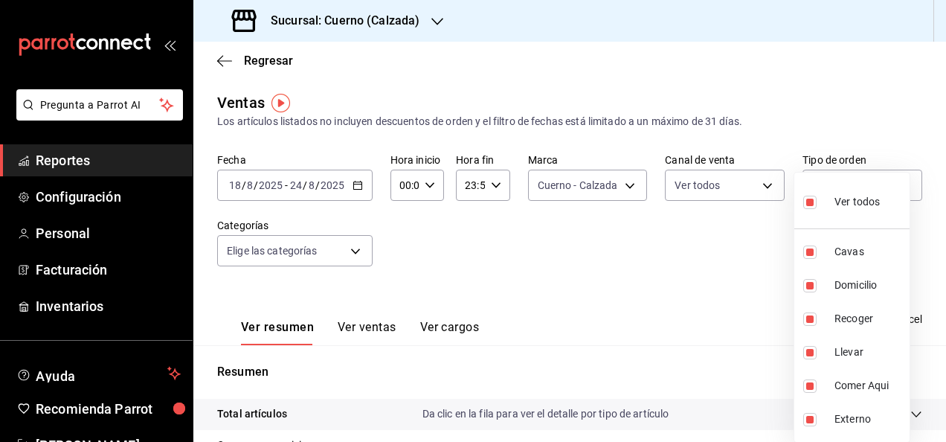
click at [353, 330] on div at bounding box center [473, 221] width 946 height 442
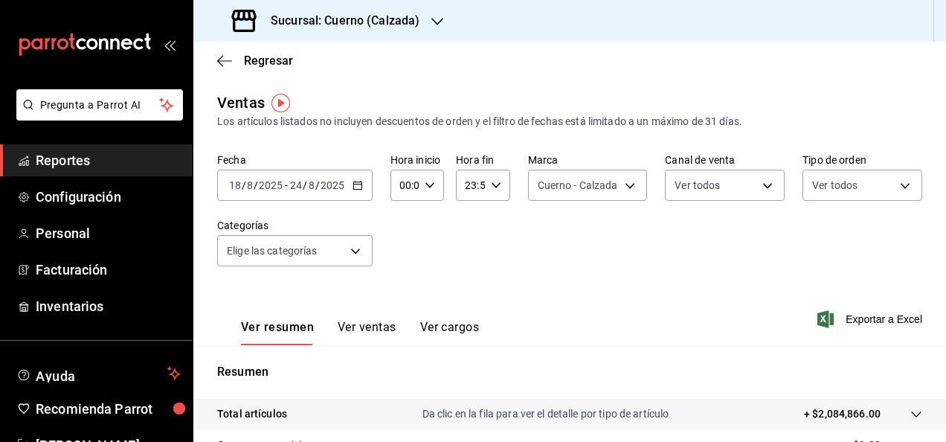
click at [353, 330] on button "Ver ventas" at bounding box center [367, 332] width 59 height 25
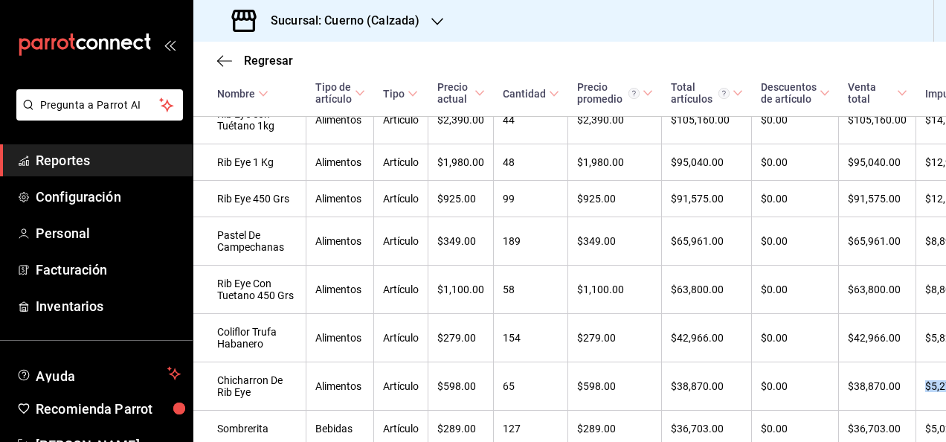
click at [940, 420] on div "Regresar Ventas Los artículos listados no incluyen descuentos de orden y el fil…" at bounding box center [569, 242] width 753 height 400
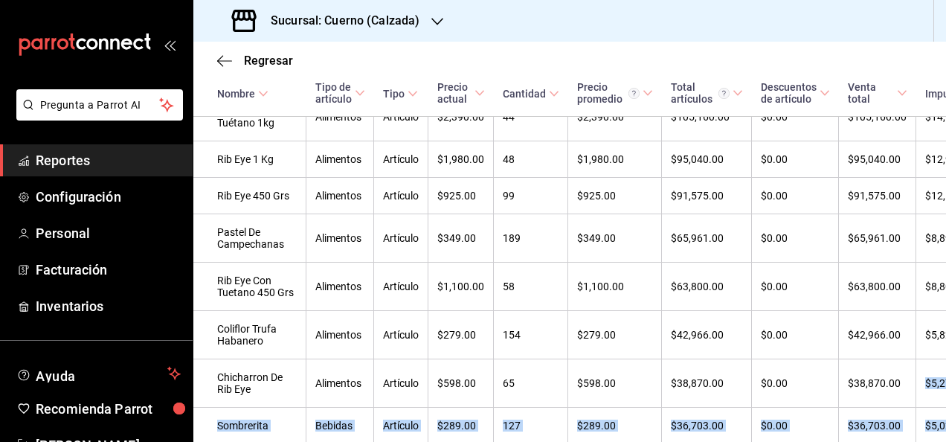
click at [940, 420] on div "Regresar Ventas Los artículos listados no incluyen descuentos de orden y el fil…" at bounding box center [569, 242] width 753 height 400
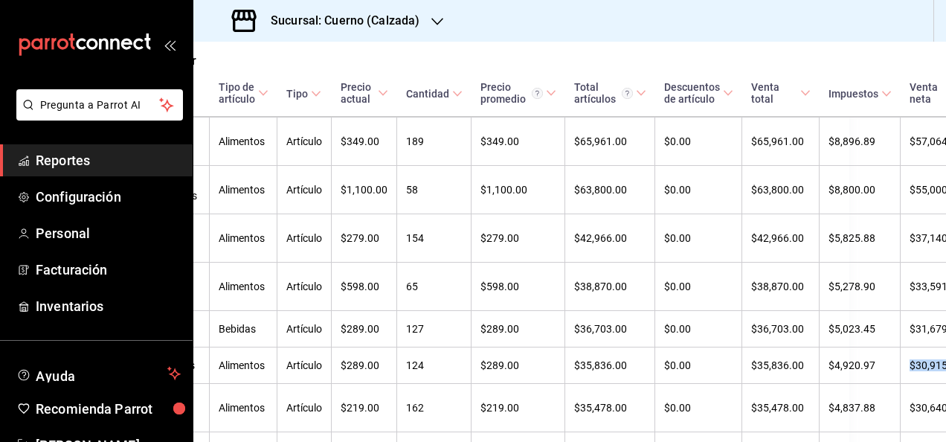
click at [940, 420] on div "Regresar Ventas Los artículos listados no incluyen descuentos de orden y el fil…" at bounding box center [569, 242] width 753 height 400
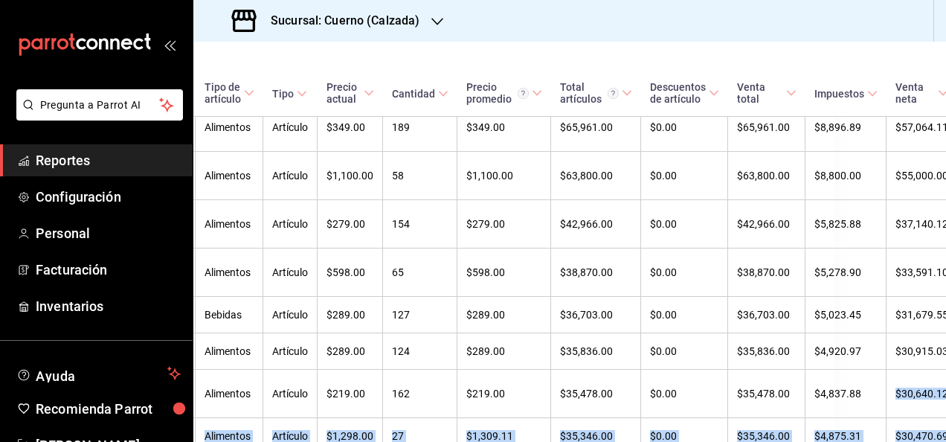
click at [940, 420] on div "Regresar Ventas Los artículos listados no incluyen descuentos de orden y el fil…" at bounding box center [569, 242] width 753 height 400
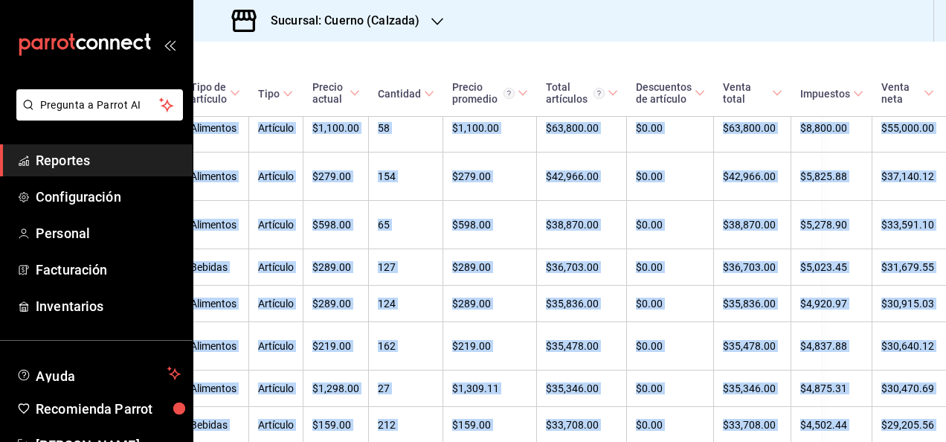
click at [940, 420] on div "Regresar Ventas Los artículos listados no incluyen descuentos de orden y el fil…" at bounding box center [569, 242] width 753 height 400
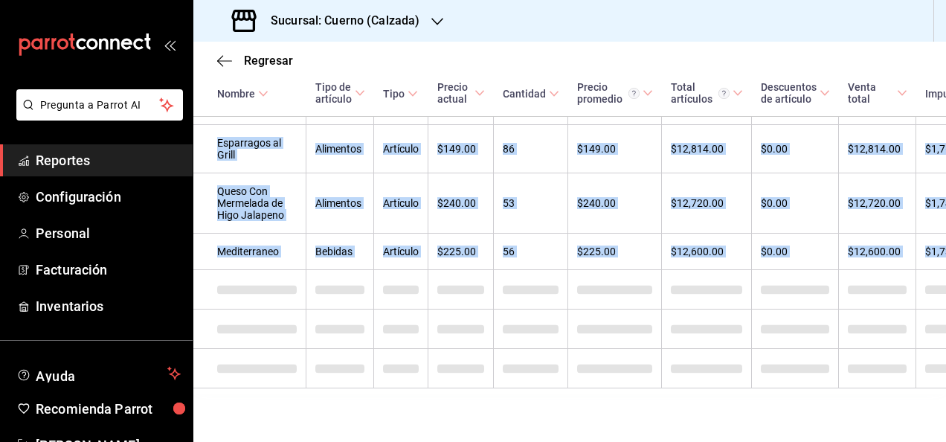
scroll to position [2085, 0]
